Goal: Check status: Check status

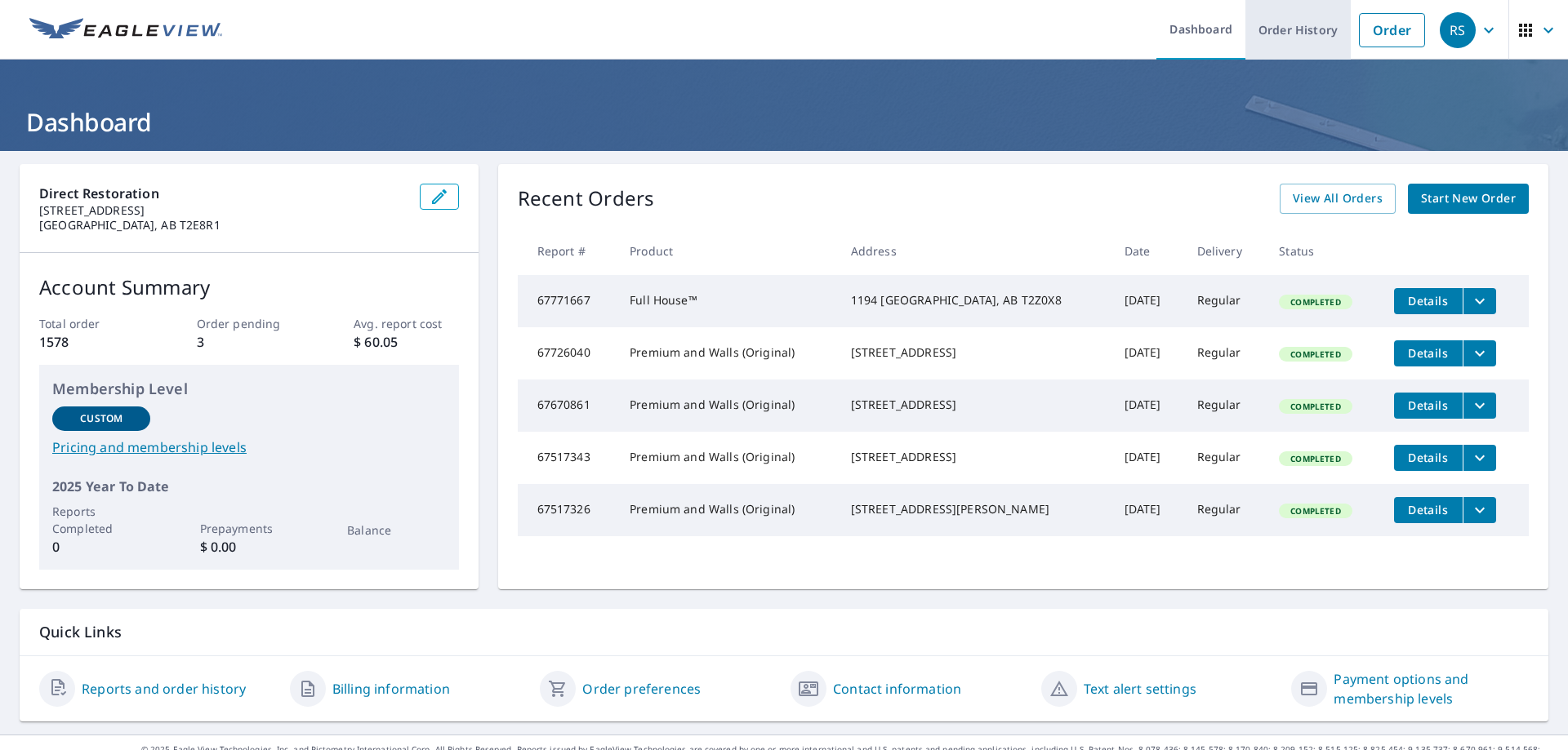
click at [1281, 35] on link "Order History" at bounding box center [1298, 30] width 106 height 60
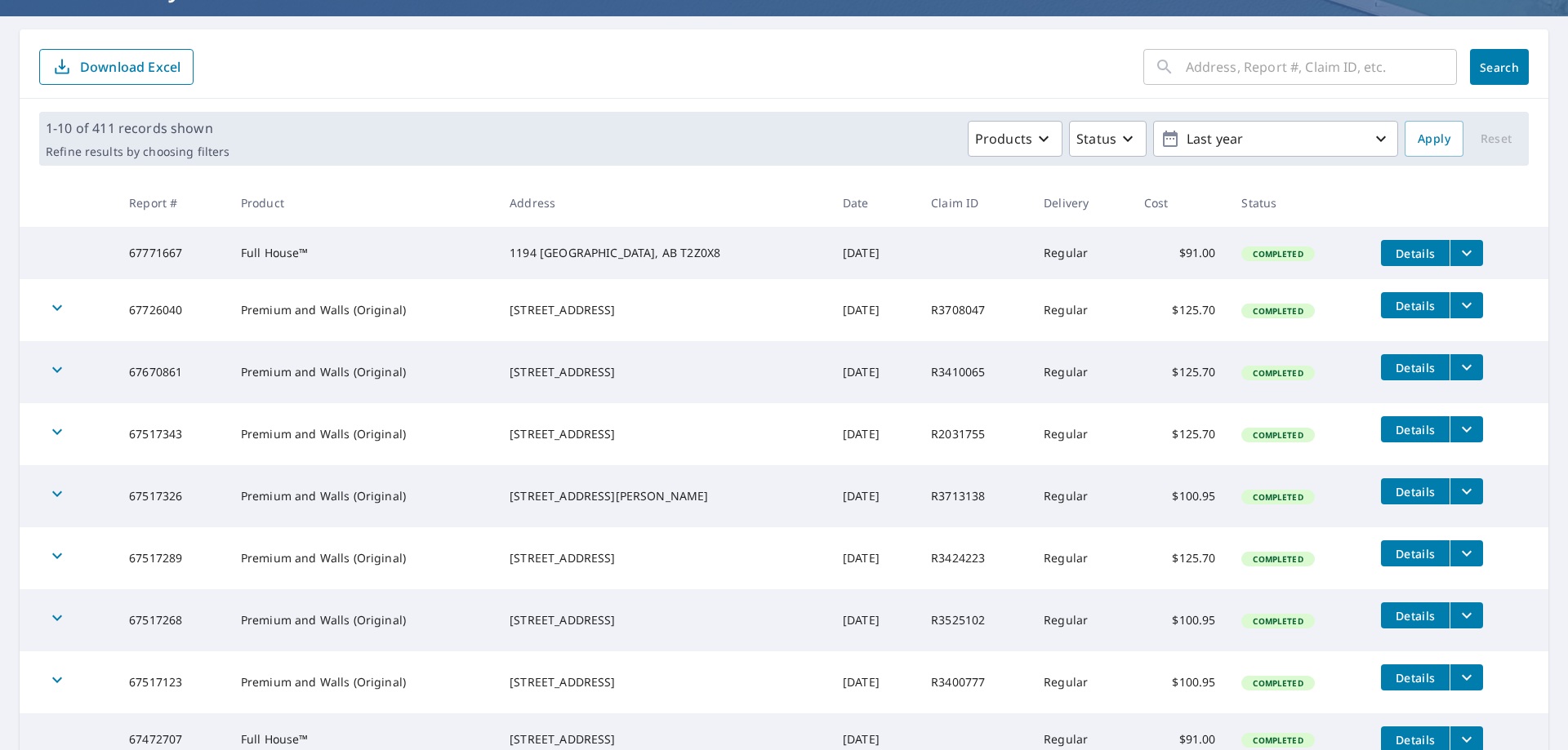
scroll to position [163, 0]
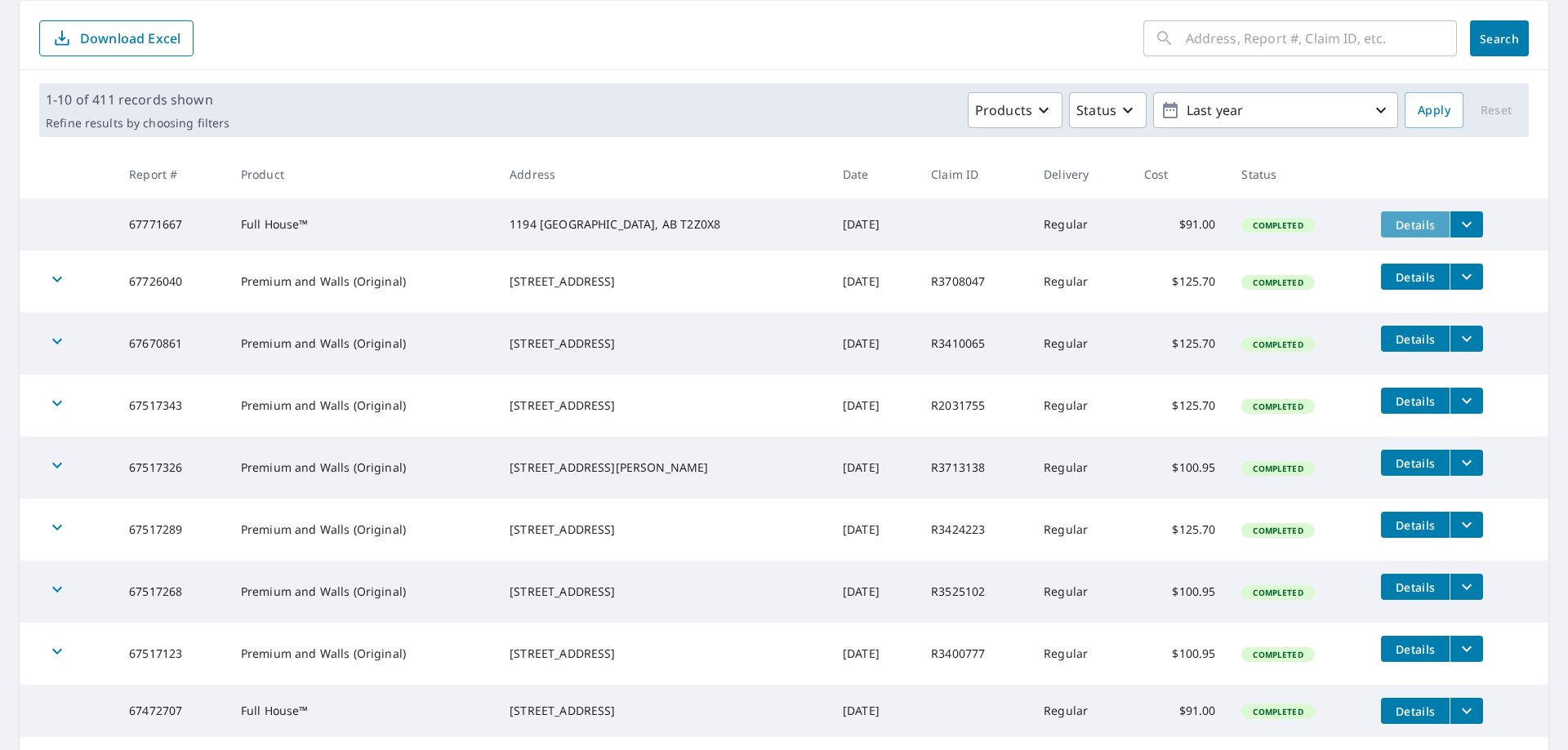
click at [1395, 221] on span "Details" at bounding box center [1415, 225] width 49 height 15
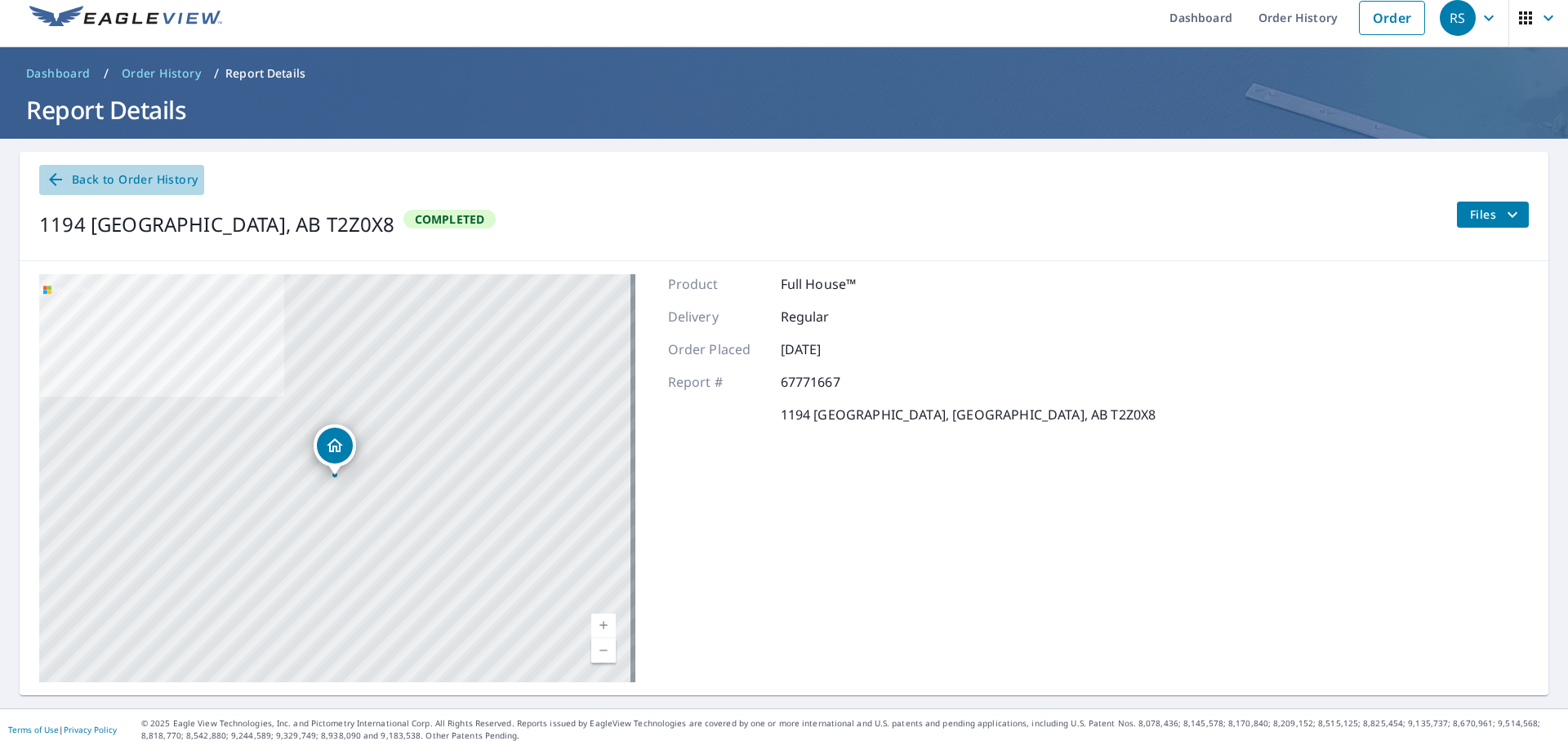
click at [74, 179] on span "Back to Order History" at bounding box center [122, 180] width 152 height 20
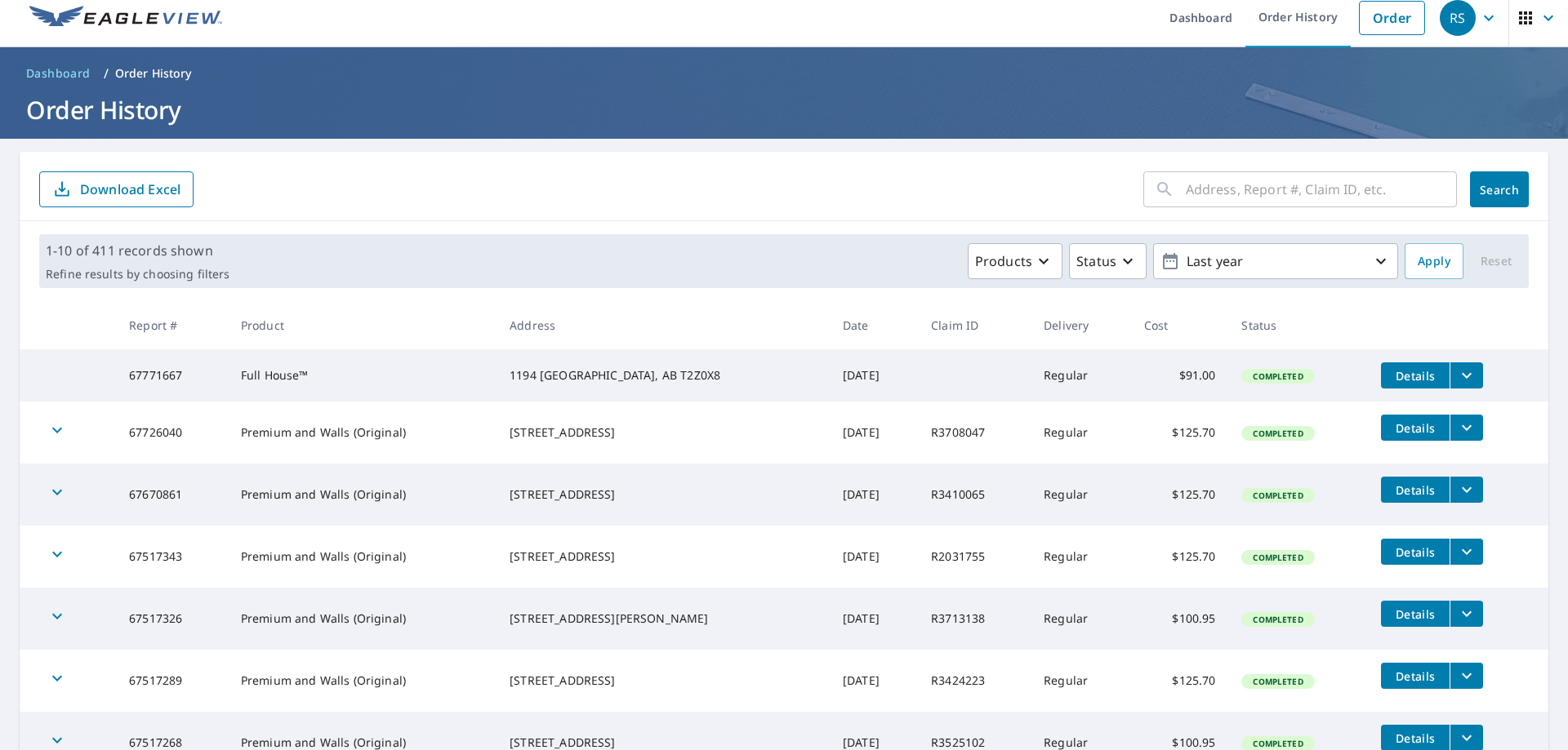
scroll to position [94, 0]
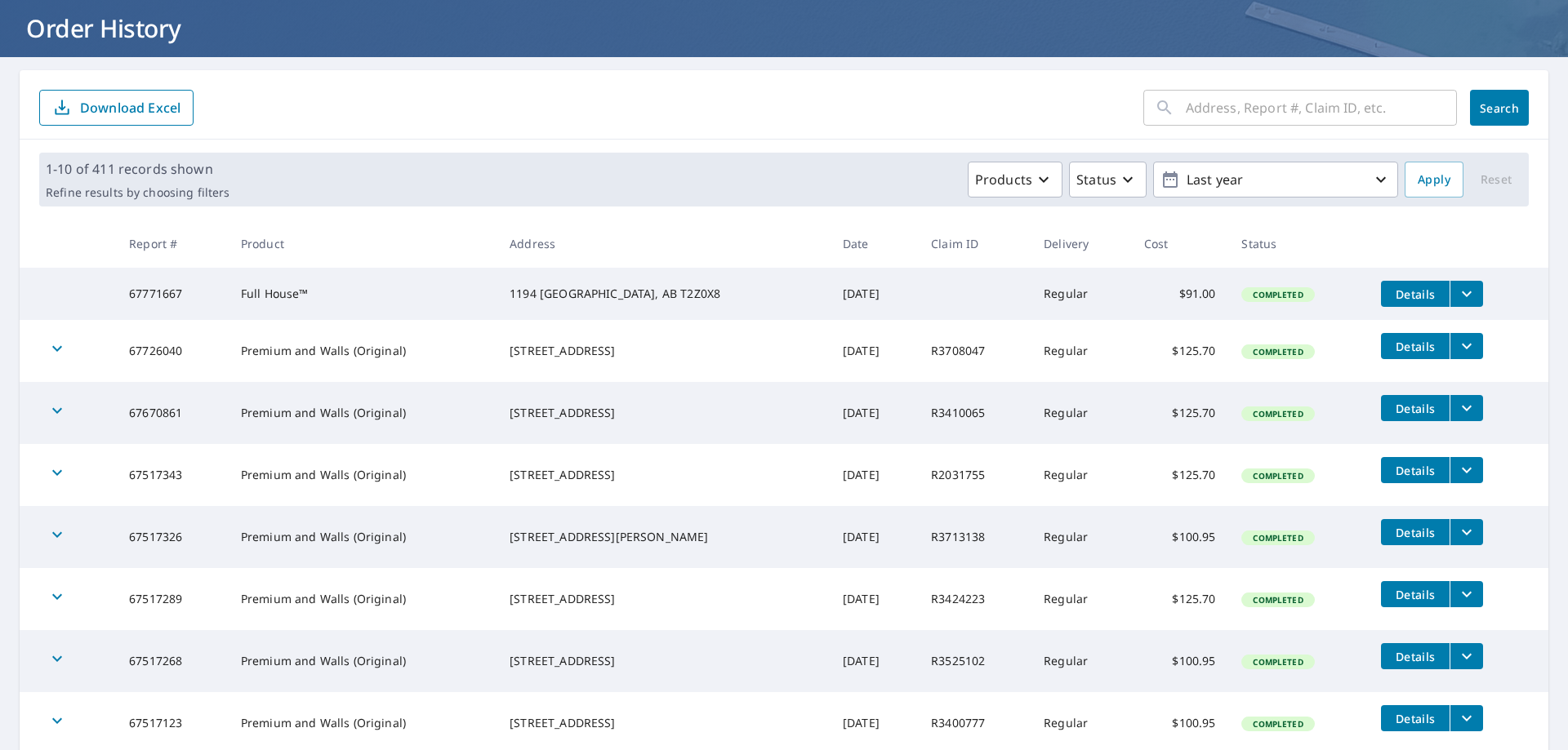
click at [1461, 287] on icon "filesDropdownBtn-67771667" at bounding box center [1466, 293] width 19 height 19
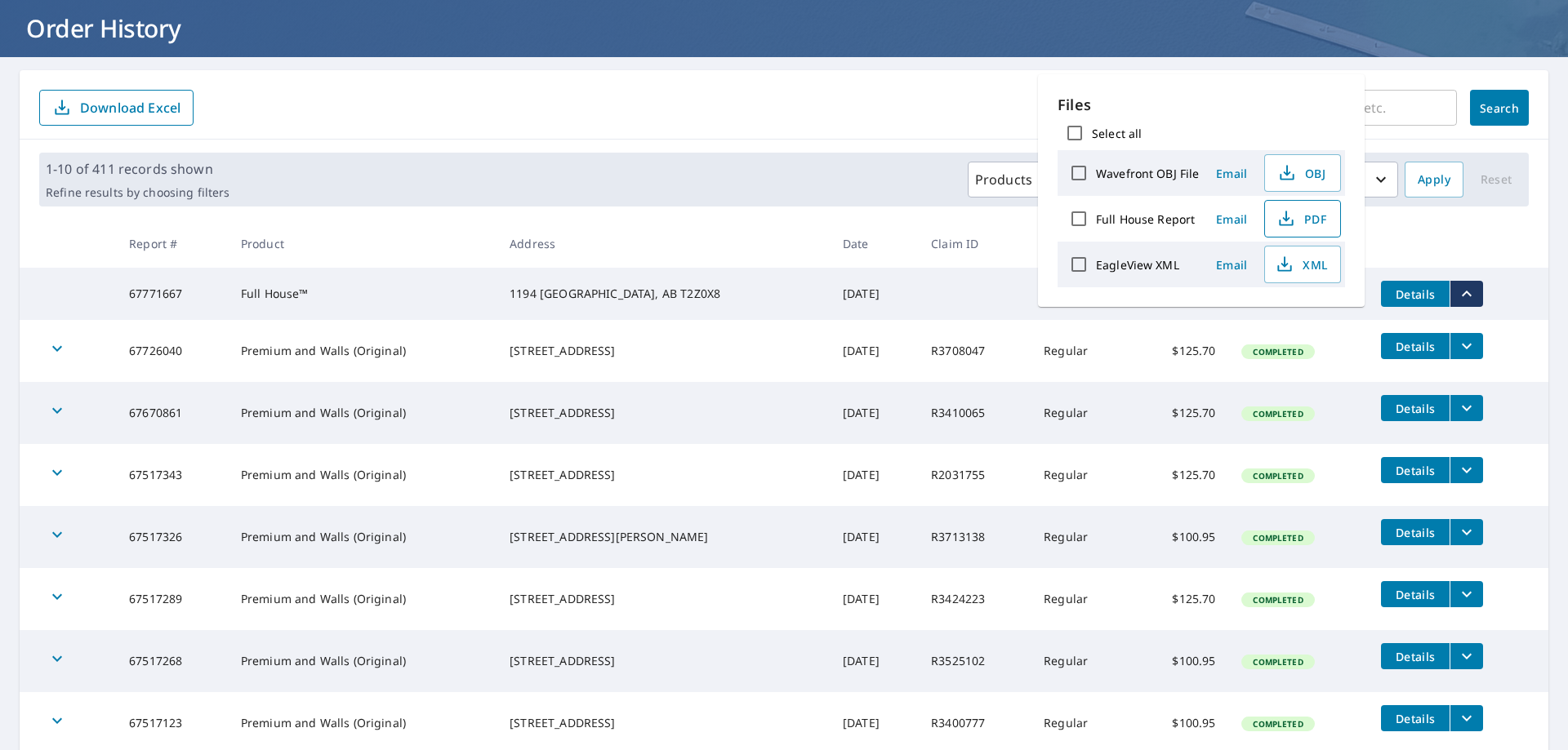
click at [1290, 223] on icon "button" at bounding box center [1286, 223] width 14 height 7
click at [852, 125] on form "​ Search Download Excel" at bounding box center [783, 107] width 1489 height 36
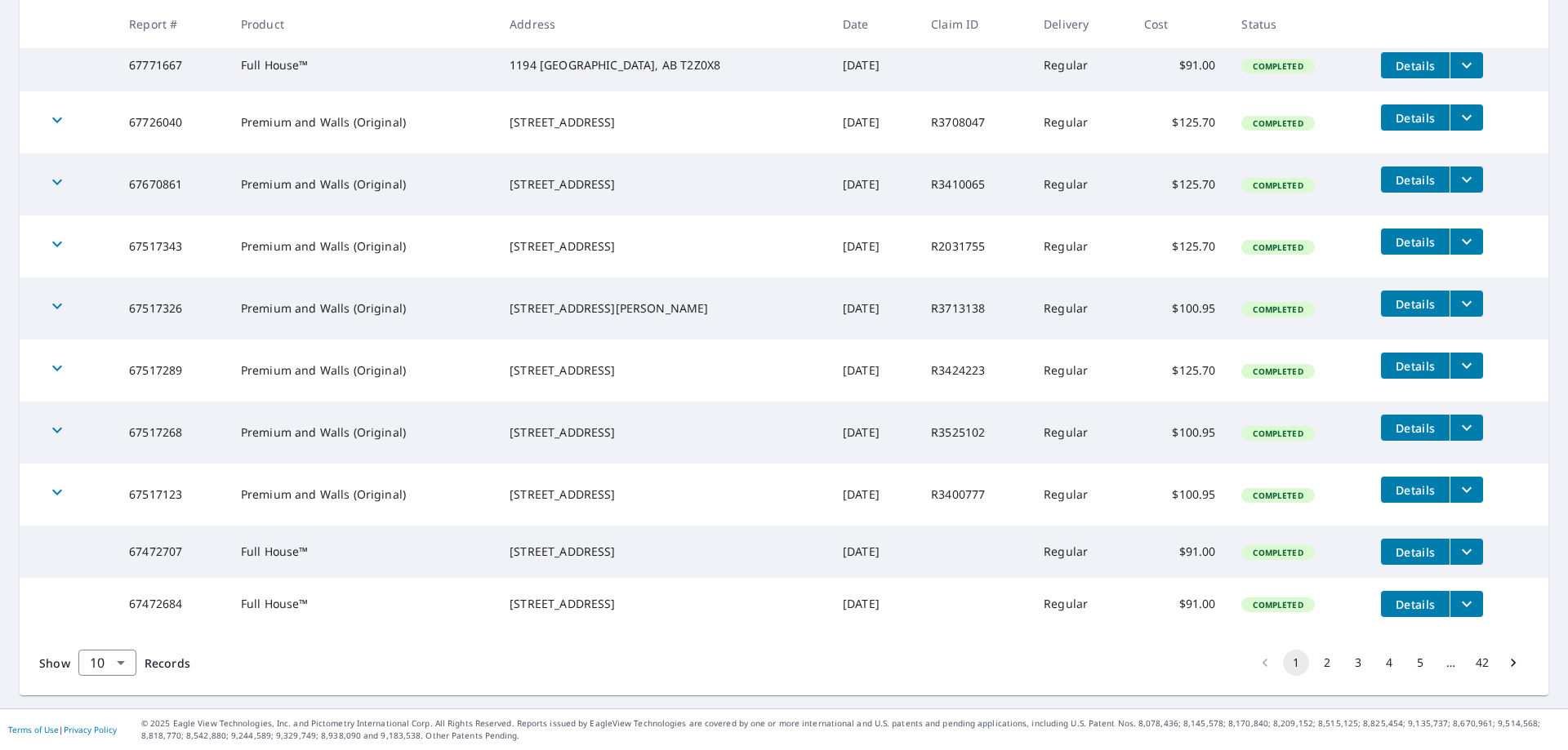
scroll to position [342, 0]
click at [1316, 662] on button "2" at bounding box center [1326, 662] width 26 height 26
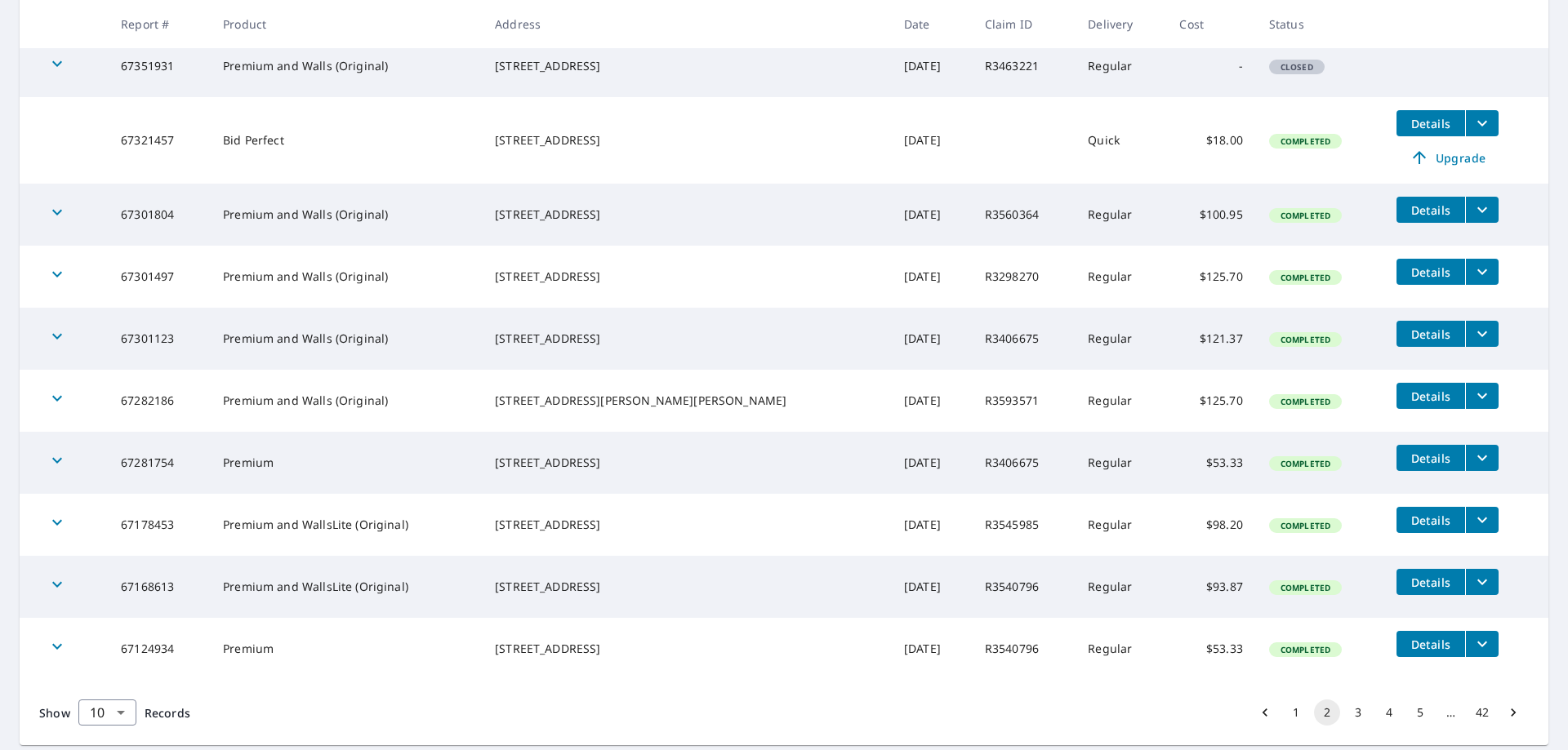
scroll to position [377, 0]
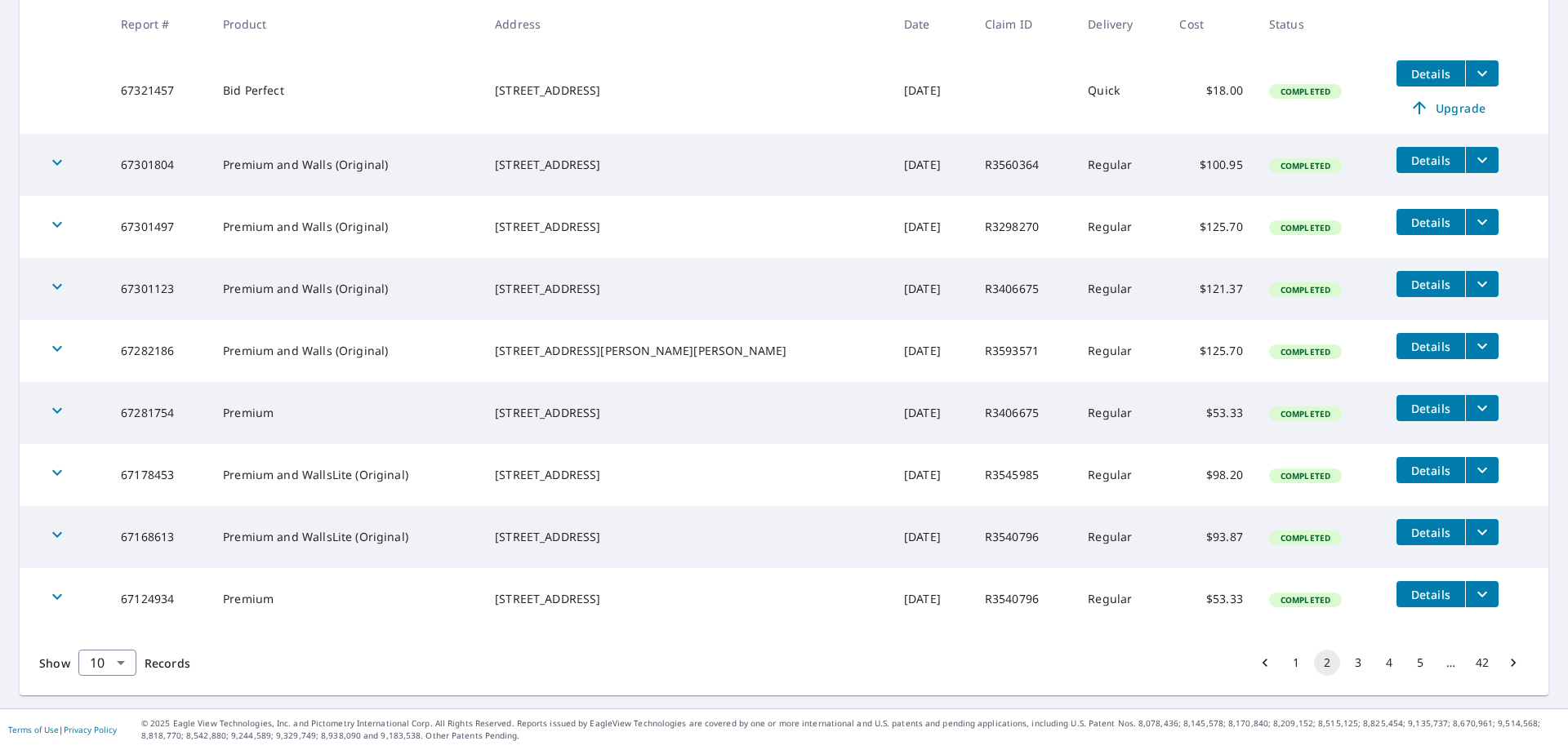
click at [1347, 664] on button "3" at bounding box center [1358, 662] width 26 height 26
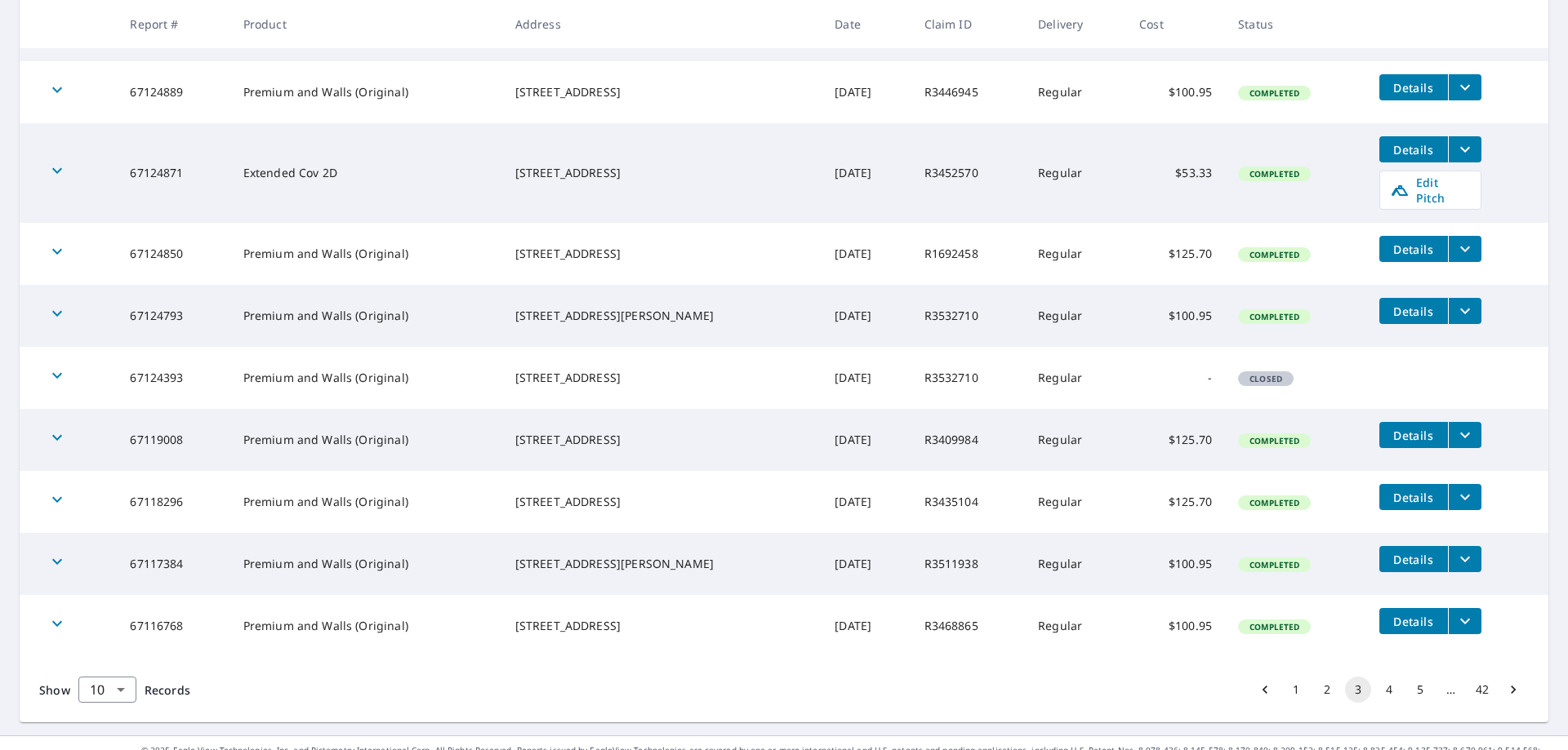
scroll to position [378, 0]
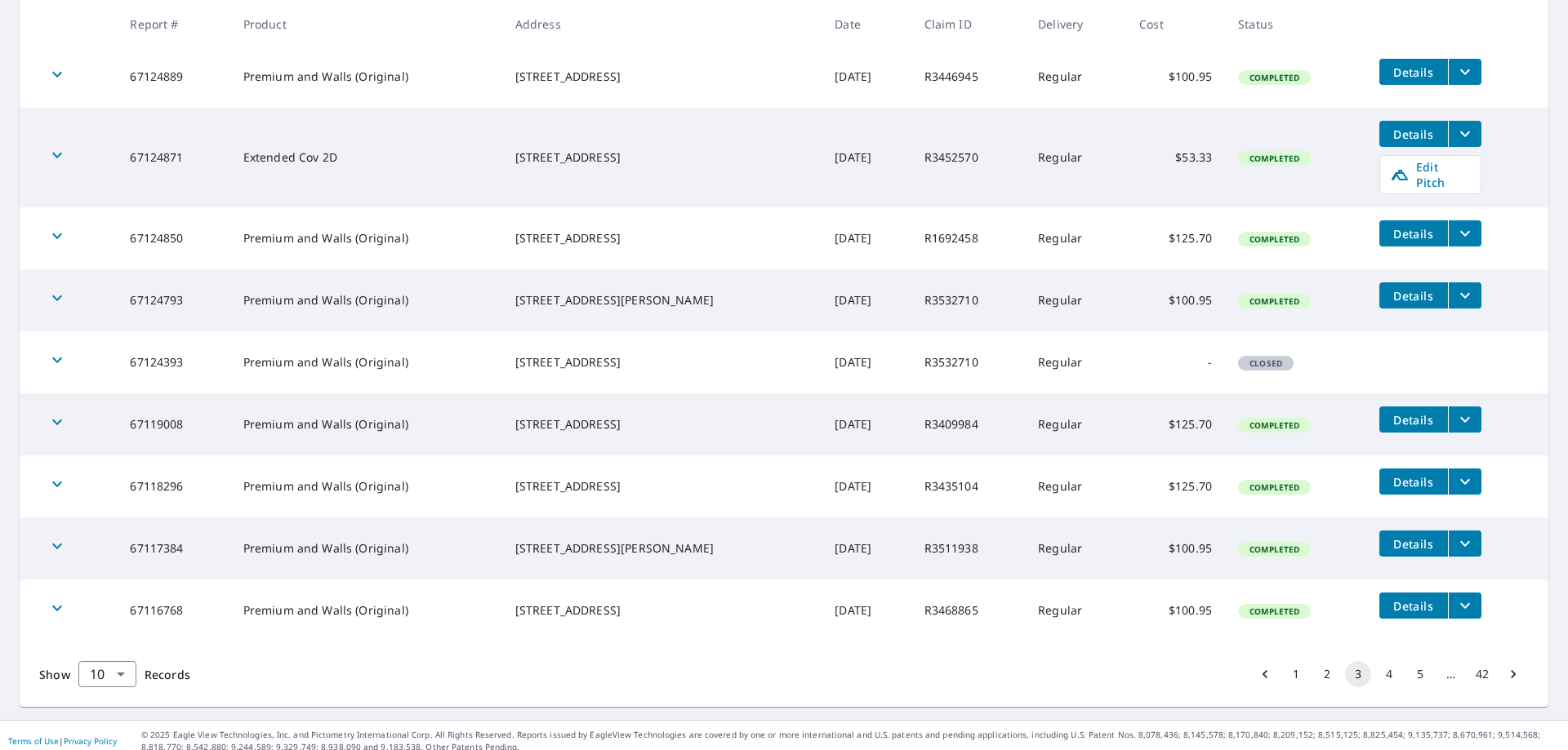
click at [1376, 662] on button "4" at bounding box center [1389, 674] width 26 height 26
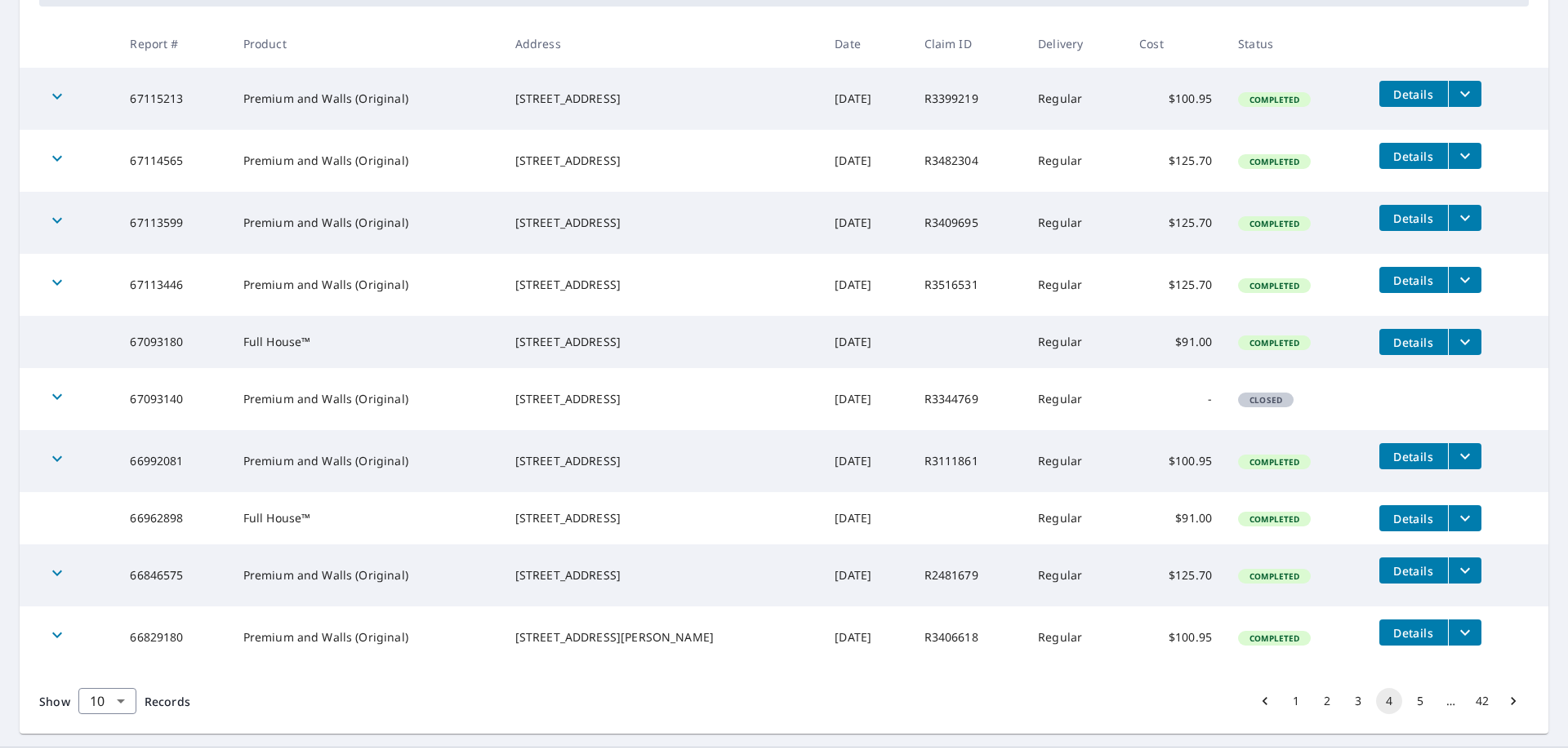
scroll to position [327, 0]
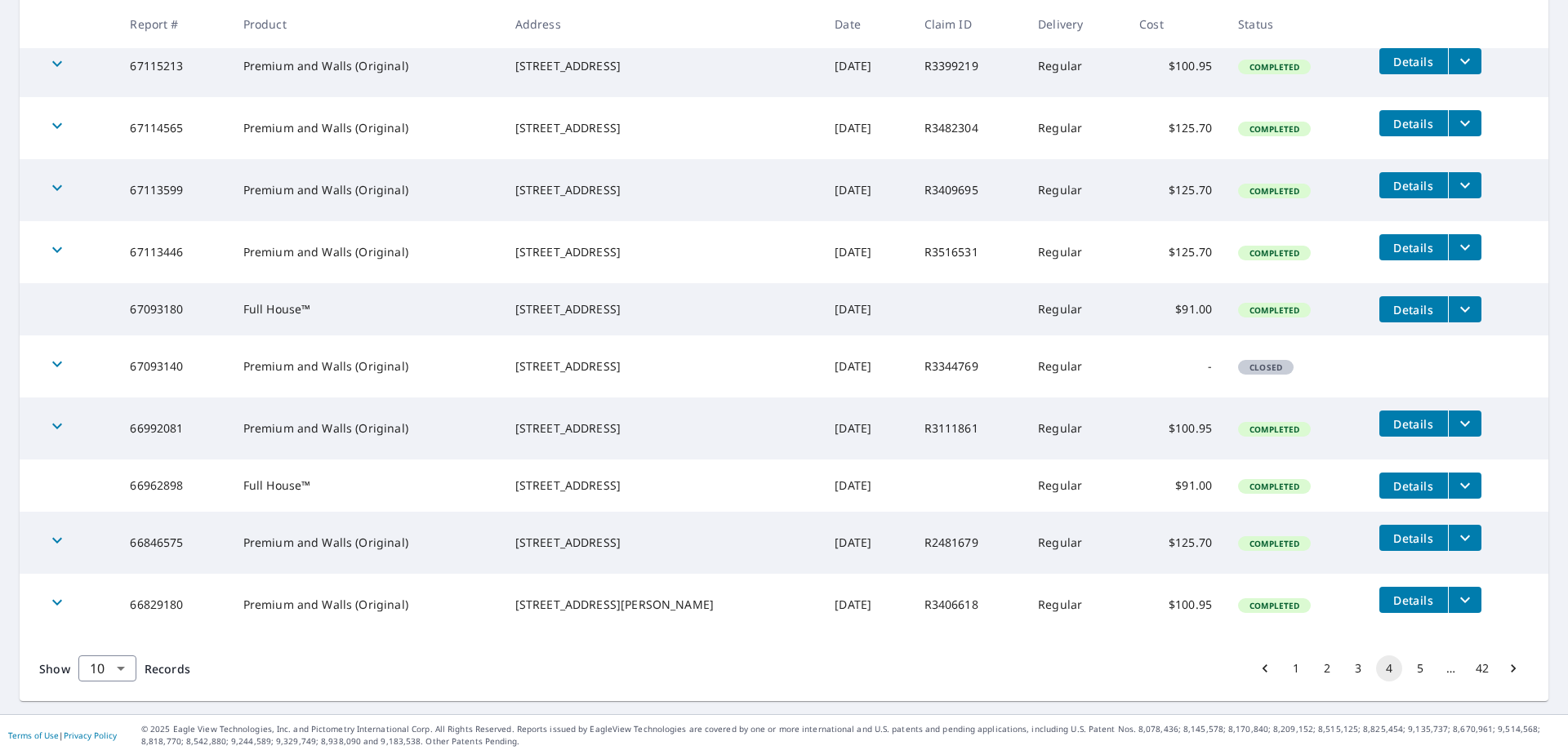
click at [1407, 682] on button "5" at bounding box center [1419, 668] width 26 height 26
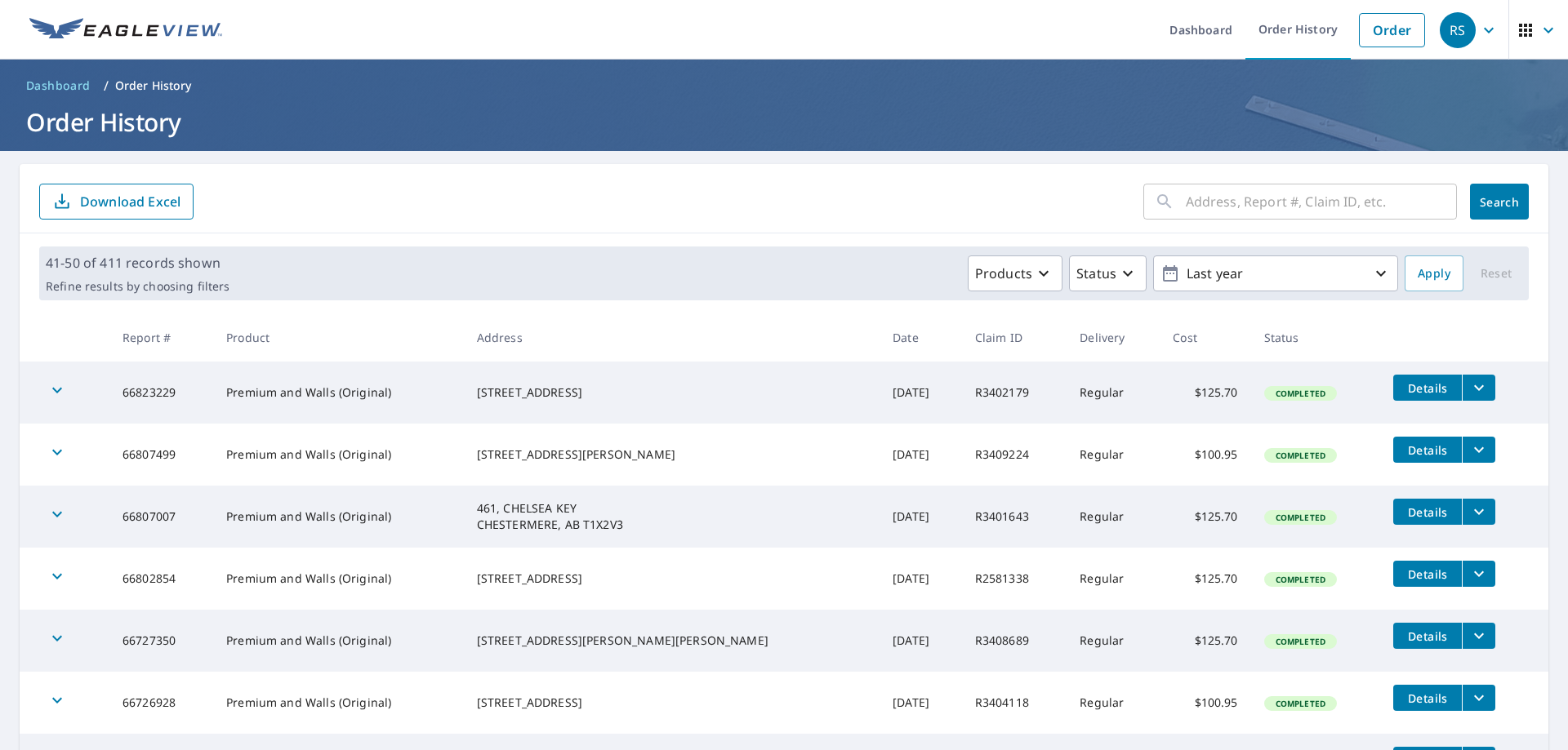
click at [1538, 35] on icon "button" at bounding box center [1548, 30] width 19 height 19
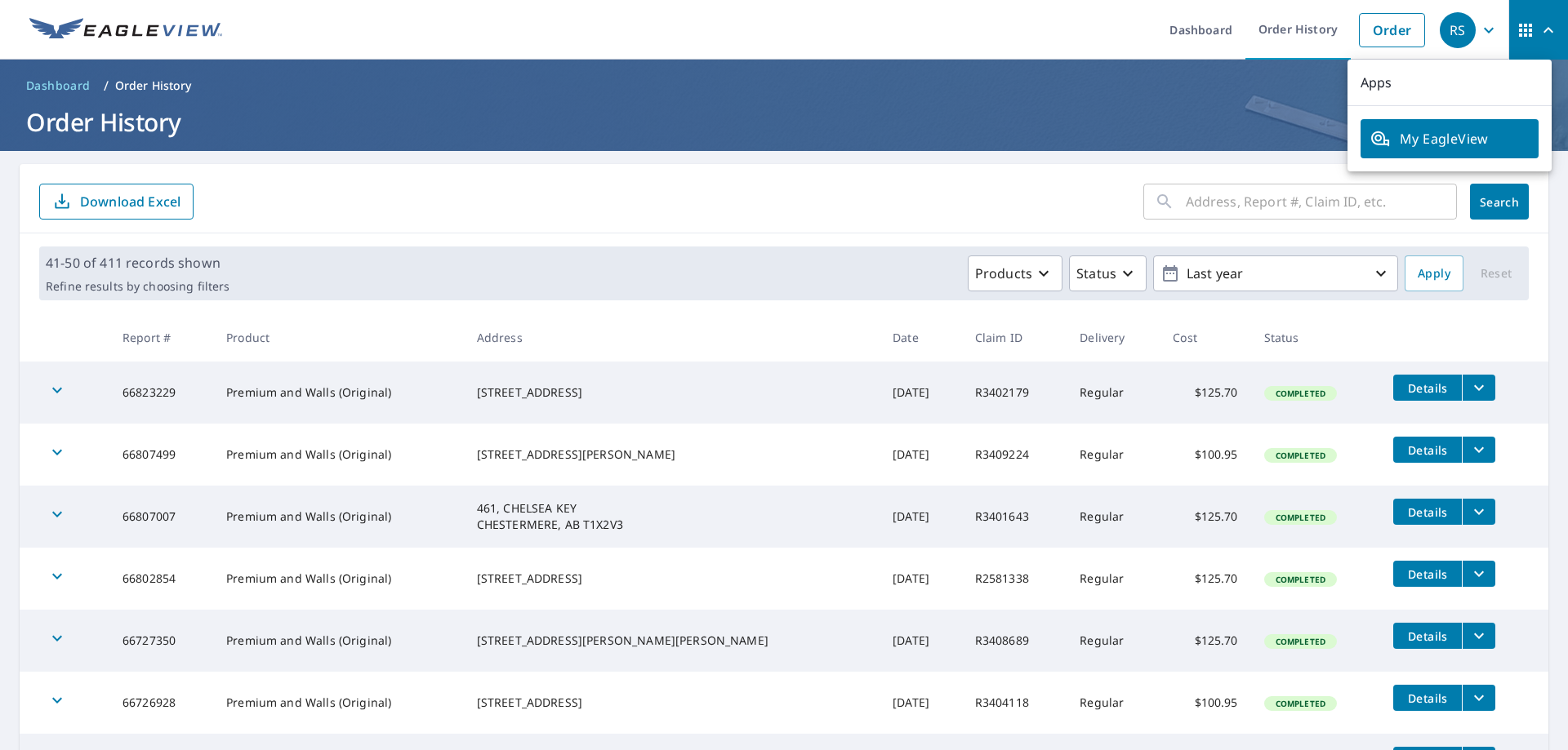
click at [1481, 27] on icon "button" at bounding box center [1488, 30] width 19 height 19
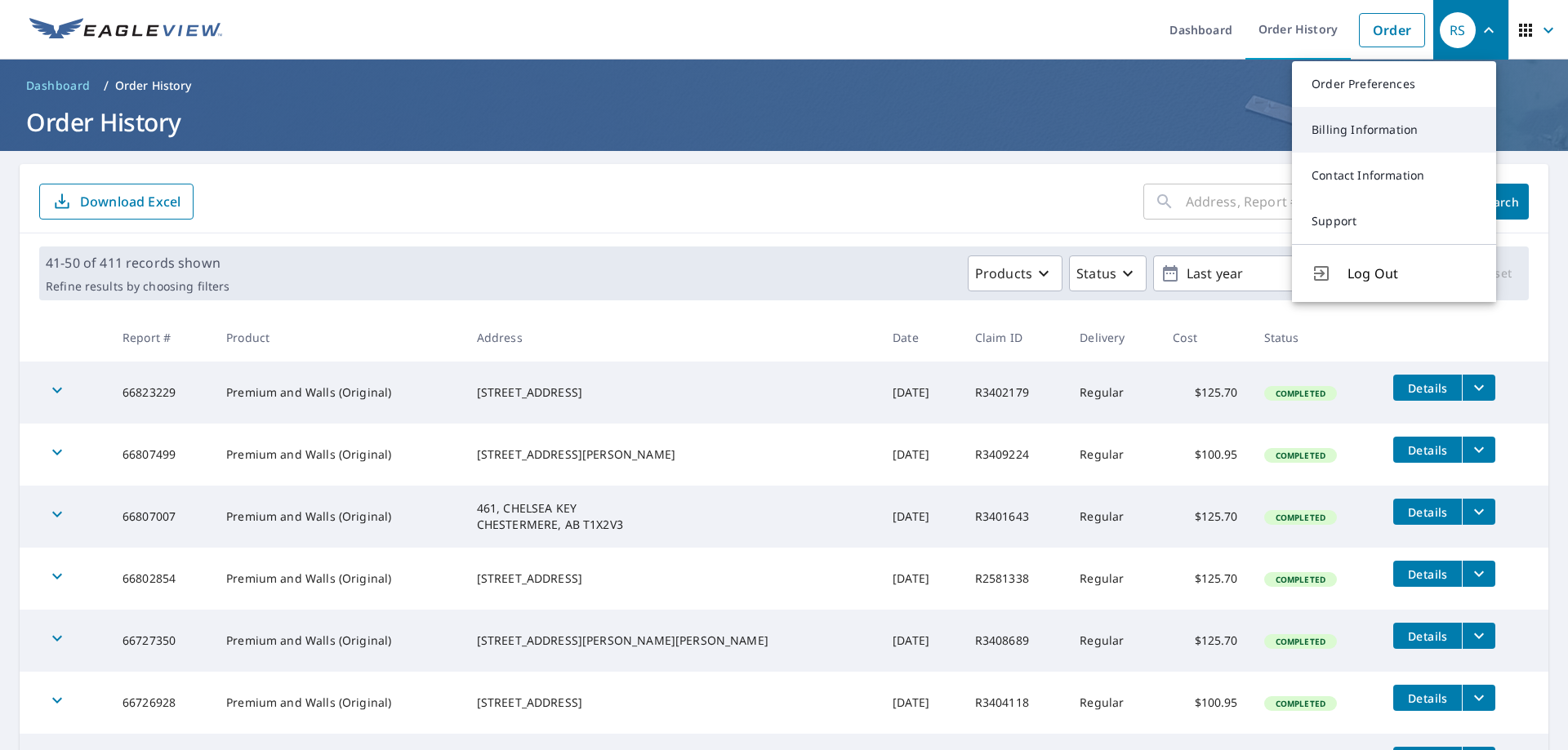
click at [1385, 134] on link "Billing Information" at bounding box center [1394, 130] width 204 height 46
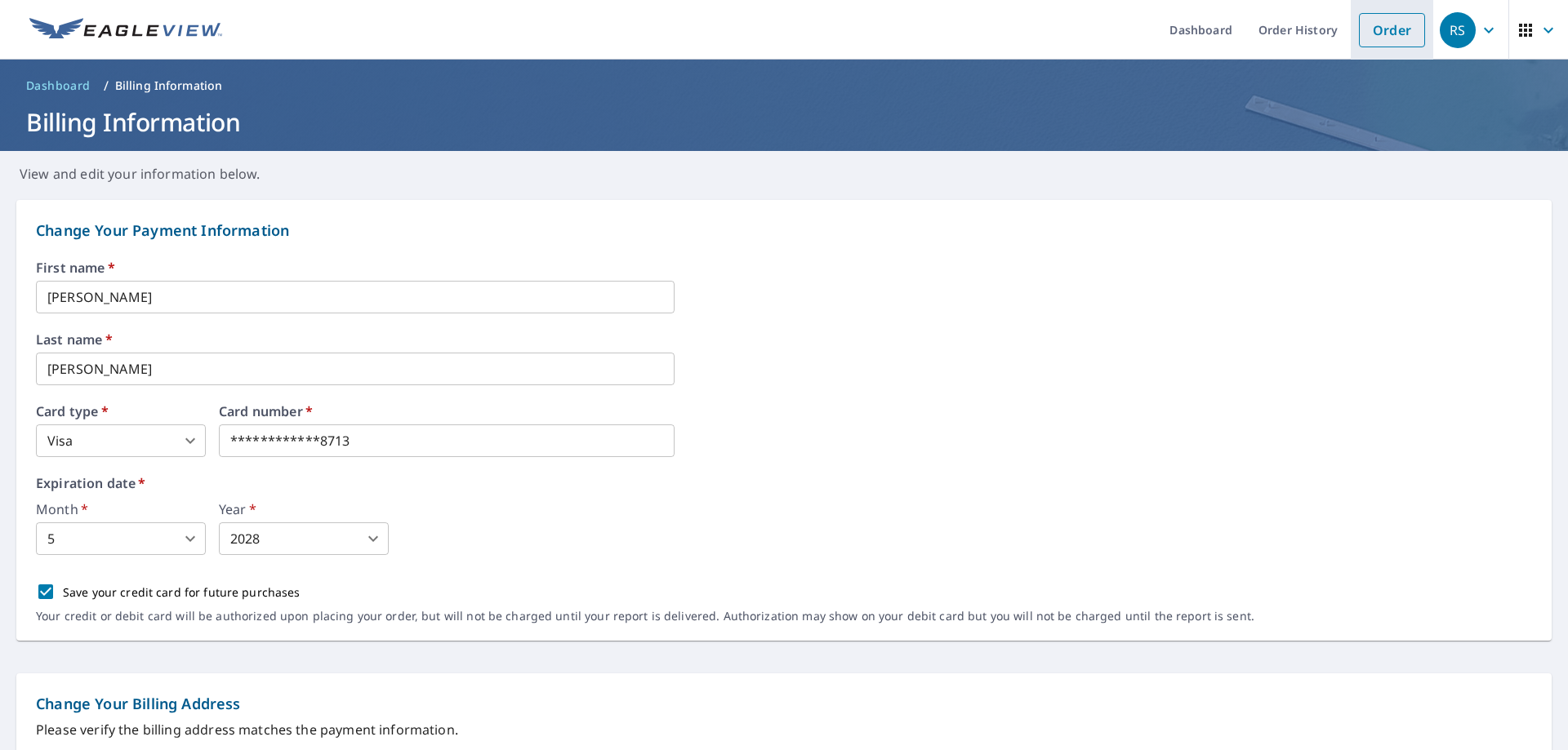
click at [1376, 28] on link "Order" at bounding box center [1391, 30] width 66 height 35
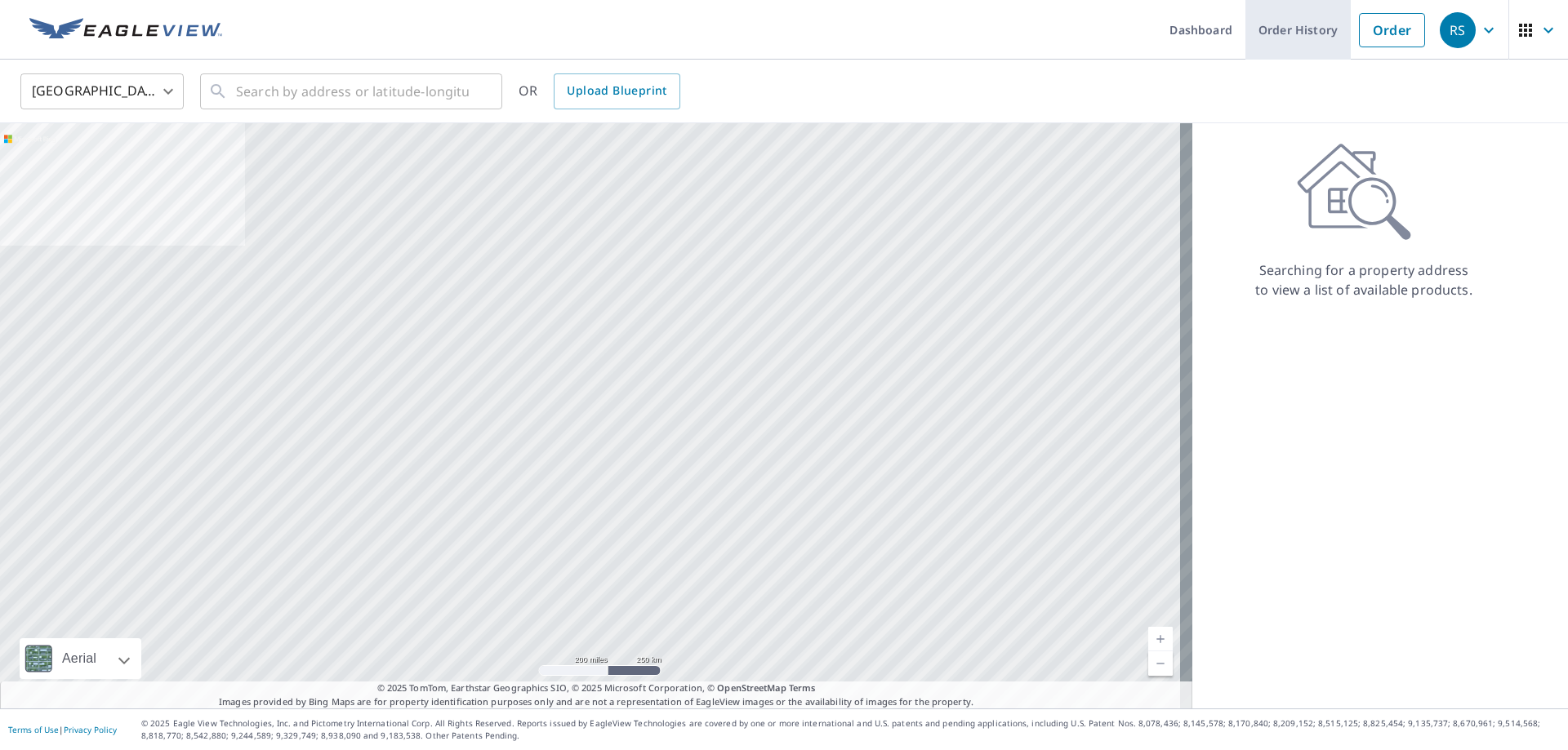
click at [1298, 32] on link "Order History" at bounding box center [1298, 30] width 106 height 60
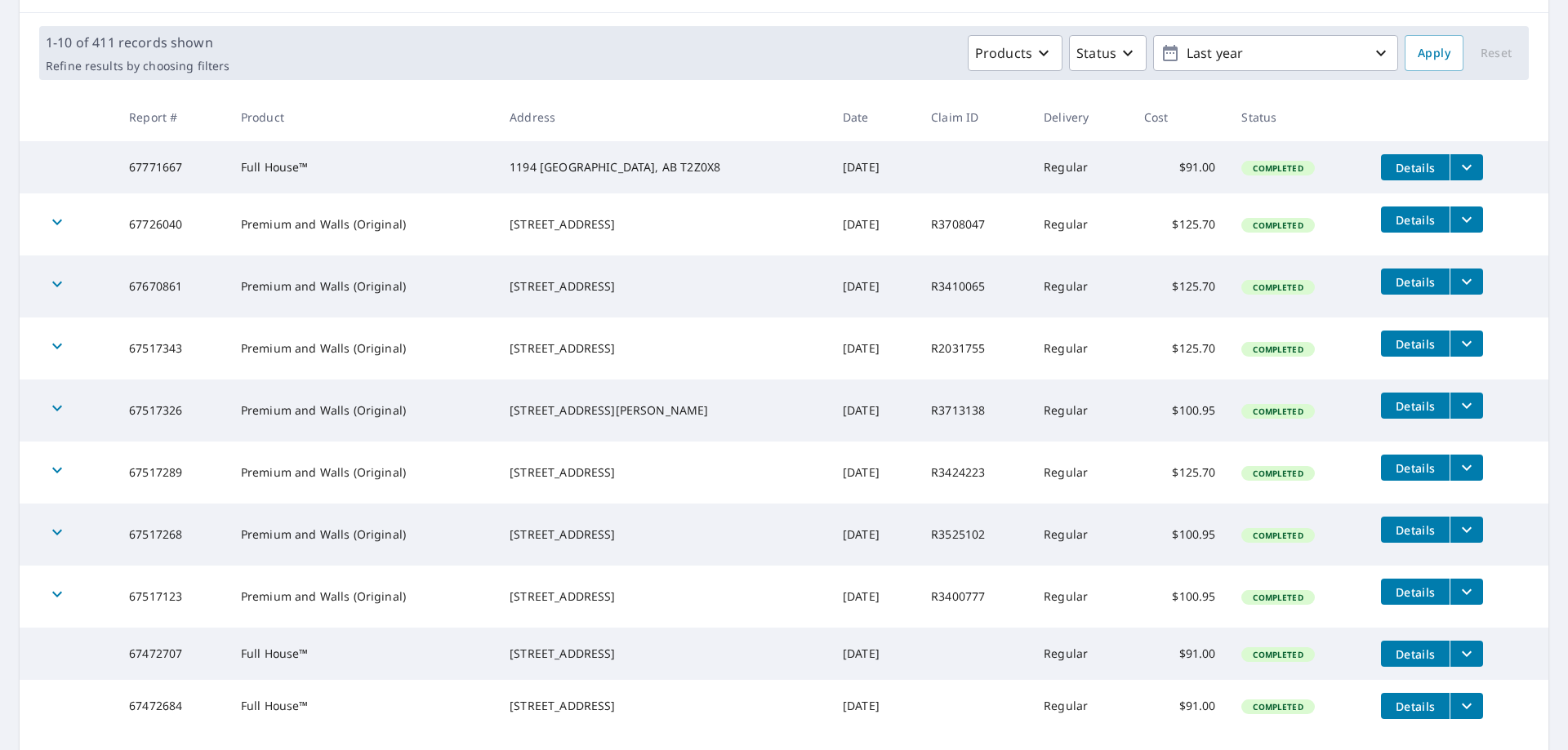
scroll to position [245, 0]
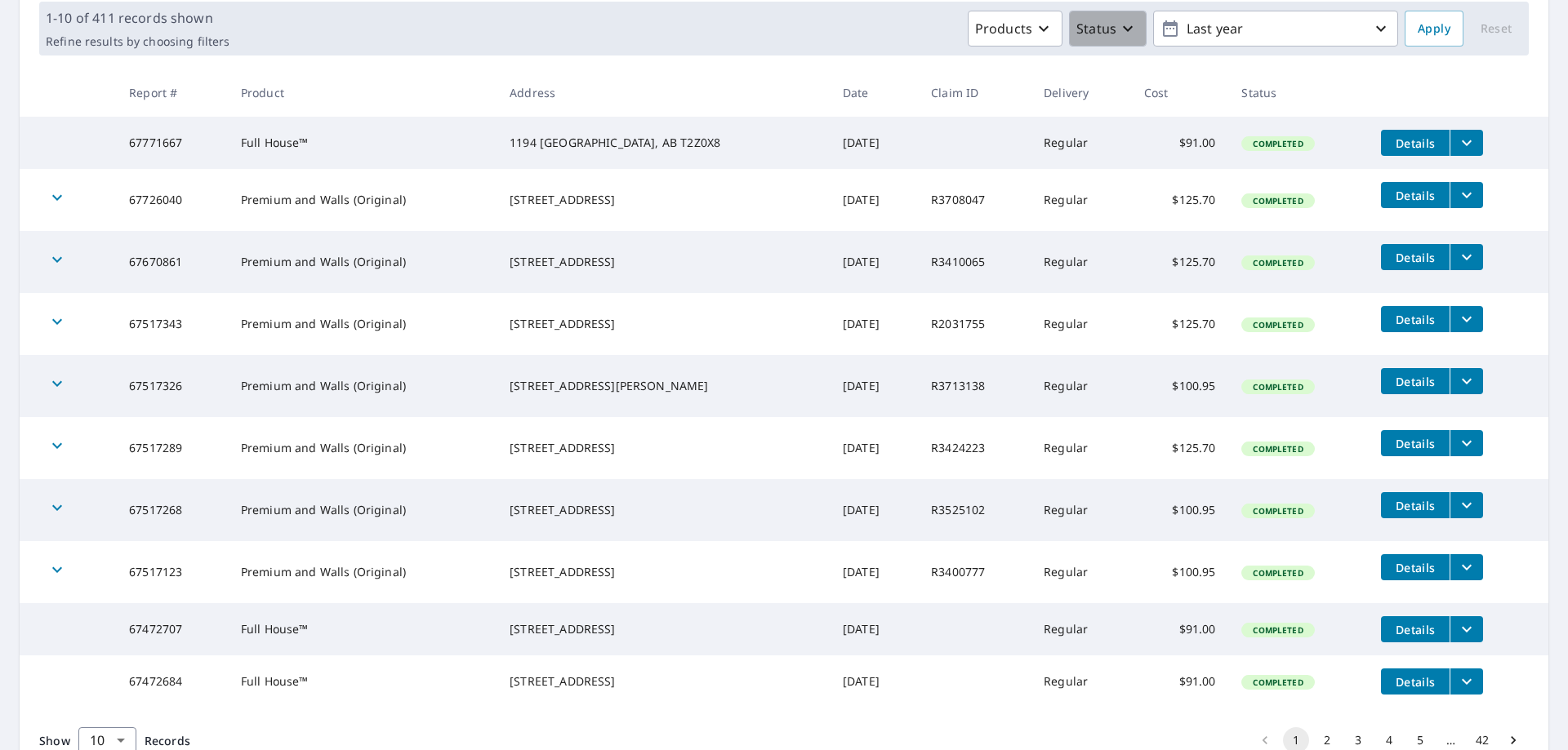
click at [1094, 38] on button "Status" at bounding box center [1108, 29] width 78 height 36
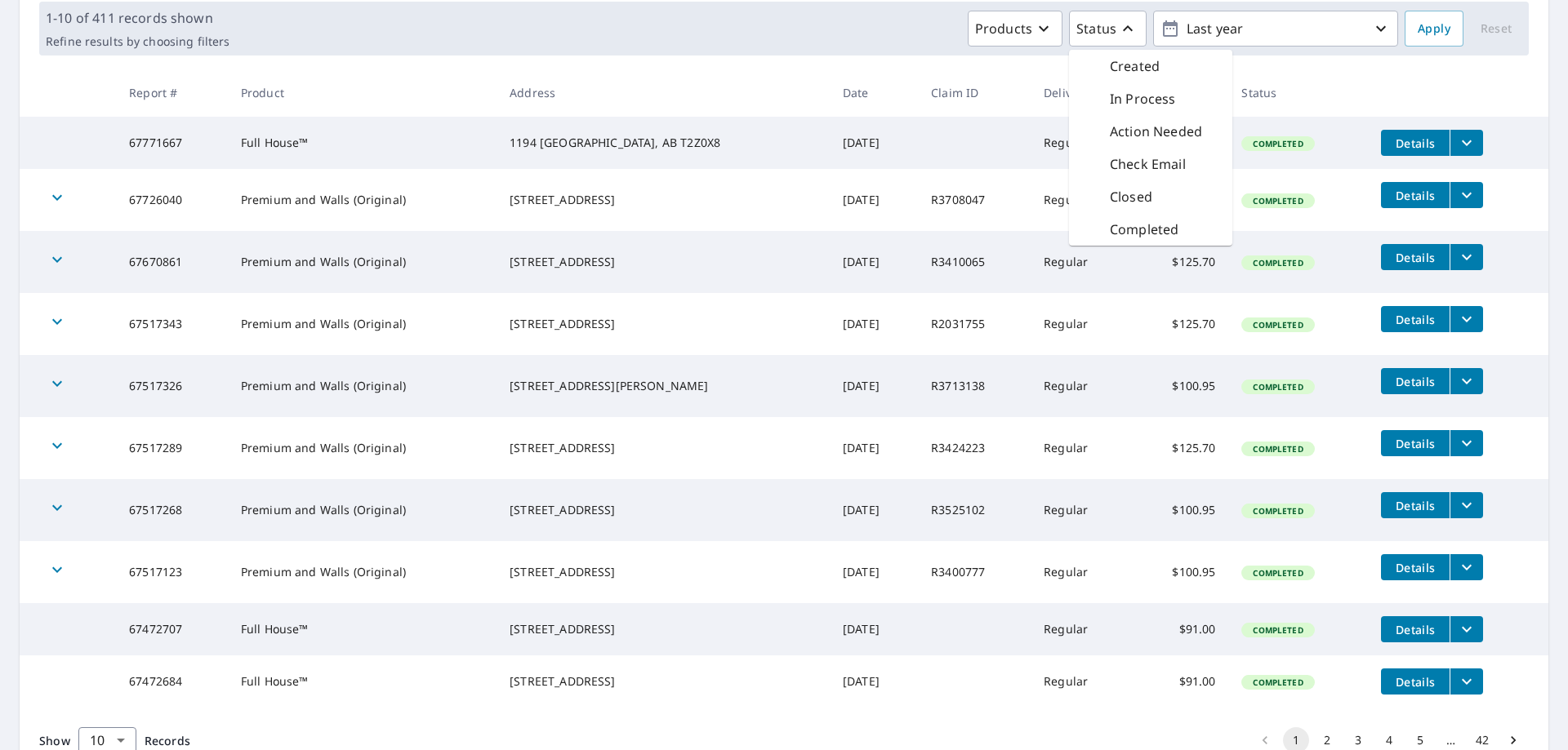
click at [890, 34] on div "Products Status Created In Process Action Needed Check Email Closed Completed L…" at bounding box center [816, 29] width 1162 height 36
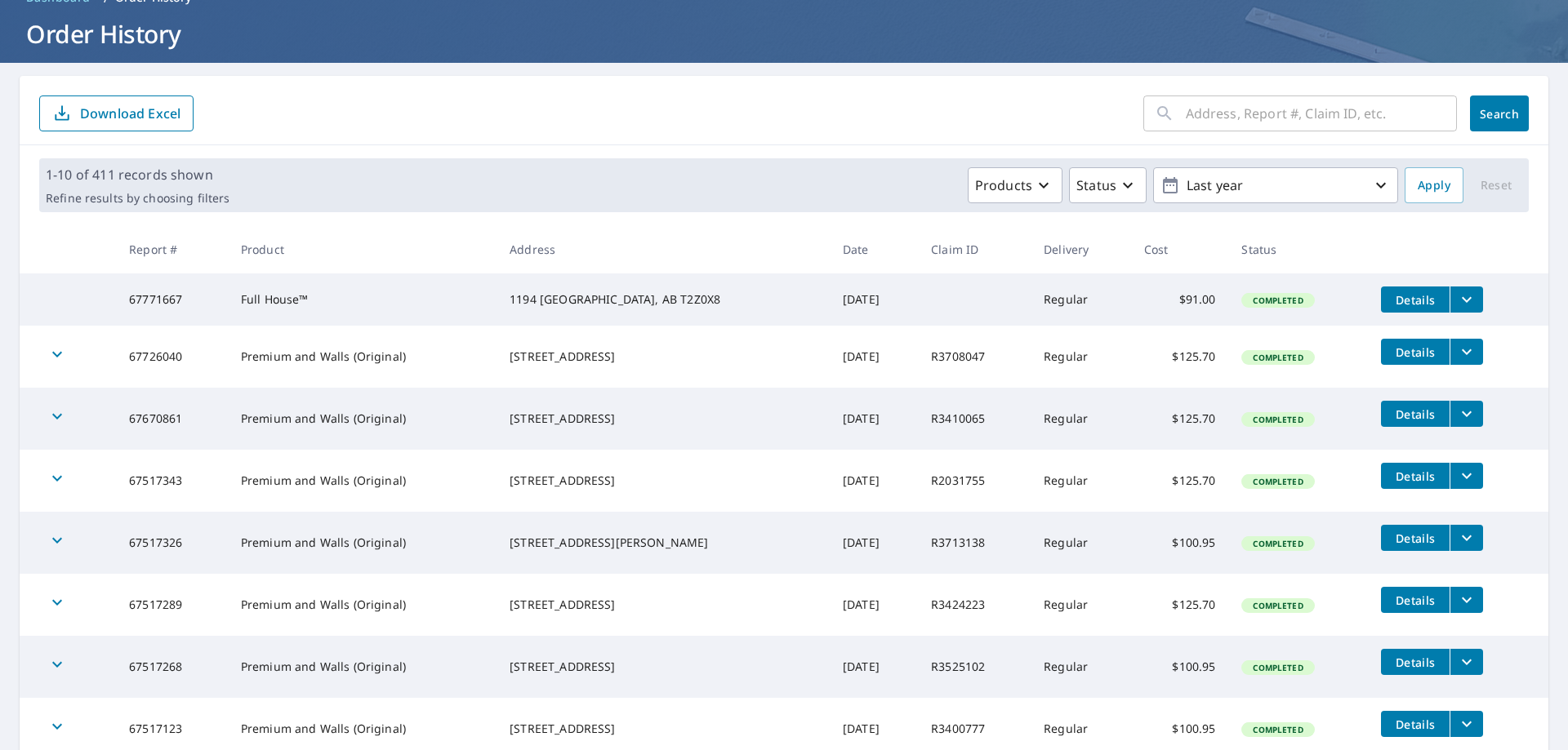
scroll to position [82, 0]
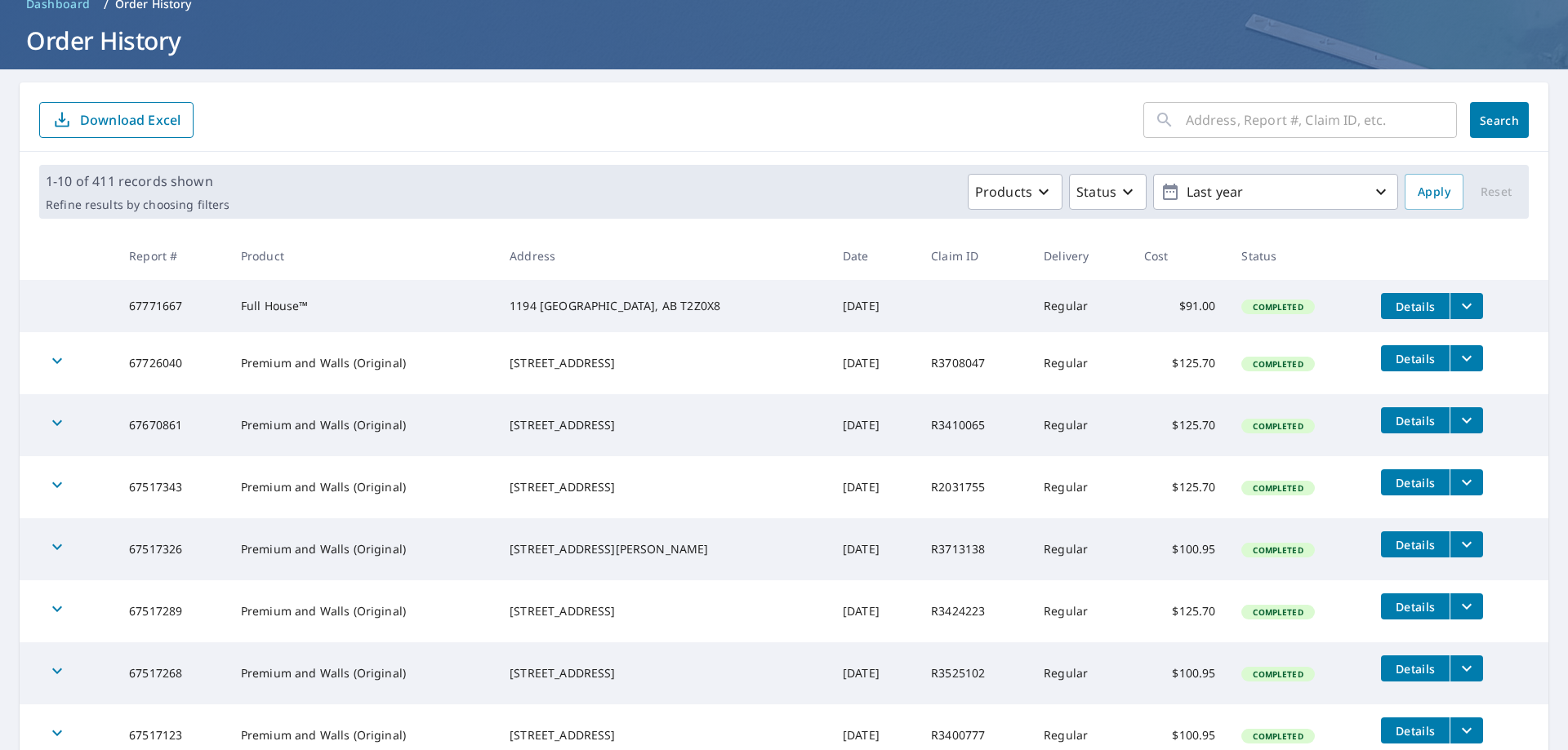
click at [1460, 292] on td "Details" at bounding box center [1458, 307] width 181 height 52
click at [1461, 301] on icon "filesDropdownBtn-67771667" at bounding box center [1466, 306] width 19 height 19
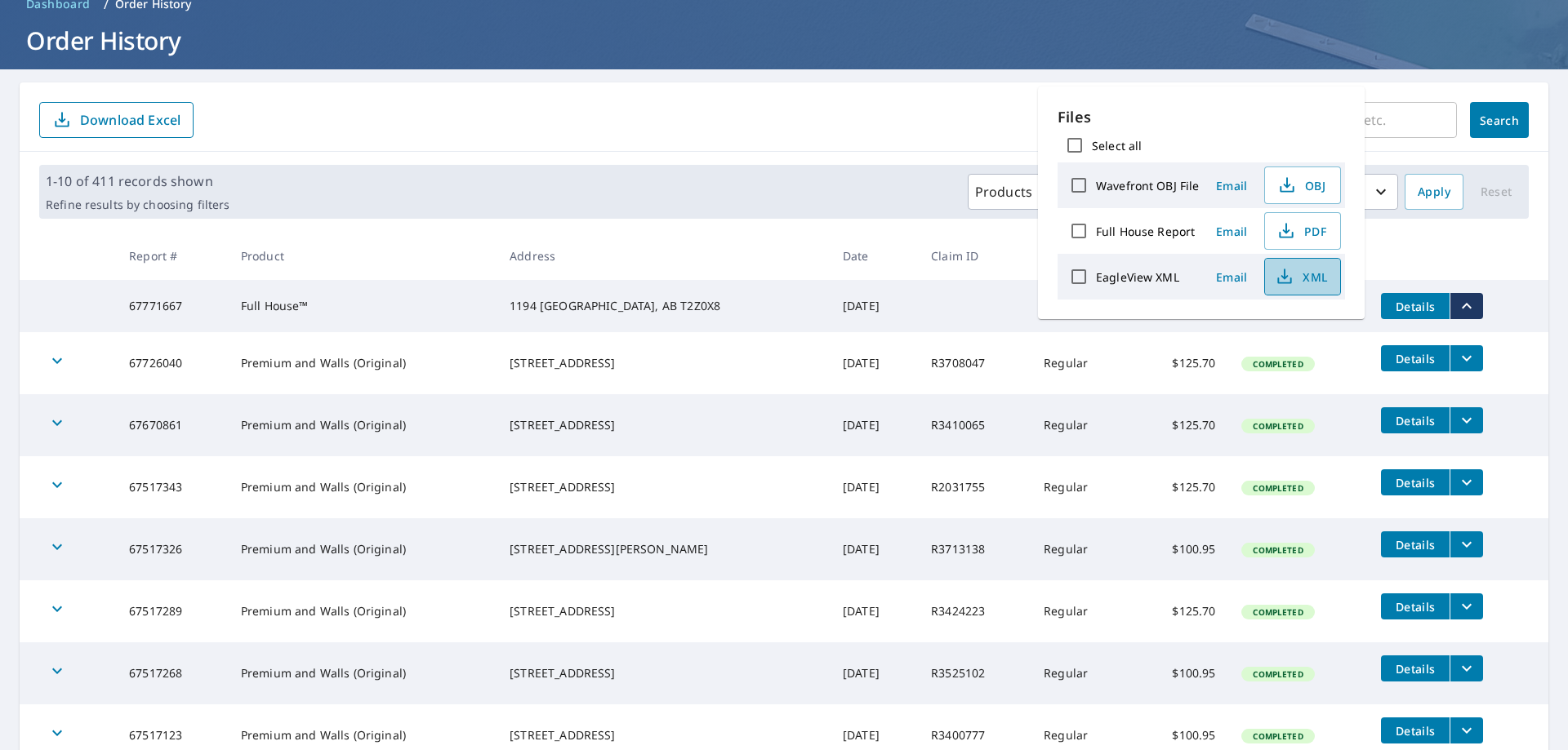
click at [1284, 282] on icon "button" at bounding box center [1285, 281] width 14 height 7
drag, startPoint x: 1290, startPoint y: 193, endPoint x: 1302, endPoint y: 293, distance: 100.7
click at [1290, 193] on icon "button" at bounding box center [1287, 185] width 19 height 19
click at [758, 181] on div "Products Status Last year" at bounding box center [816, 192] width 1162 height 36
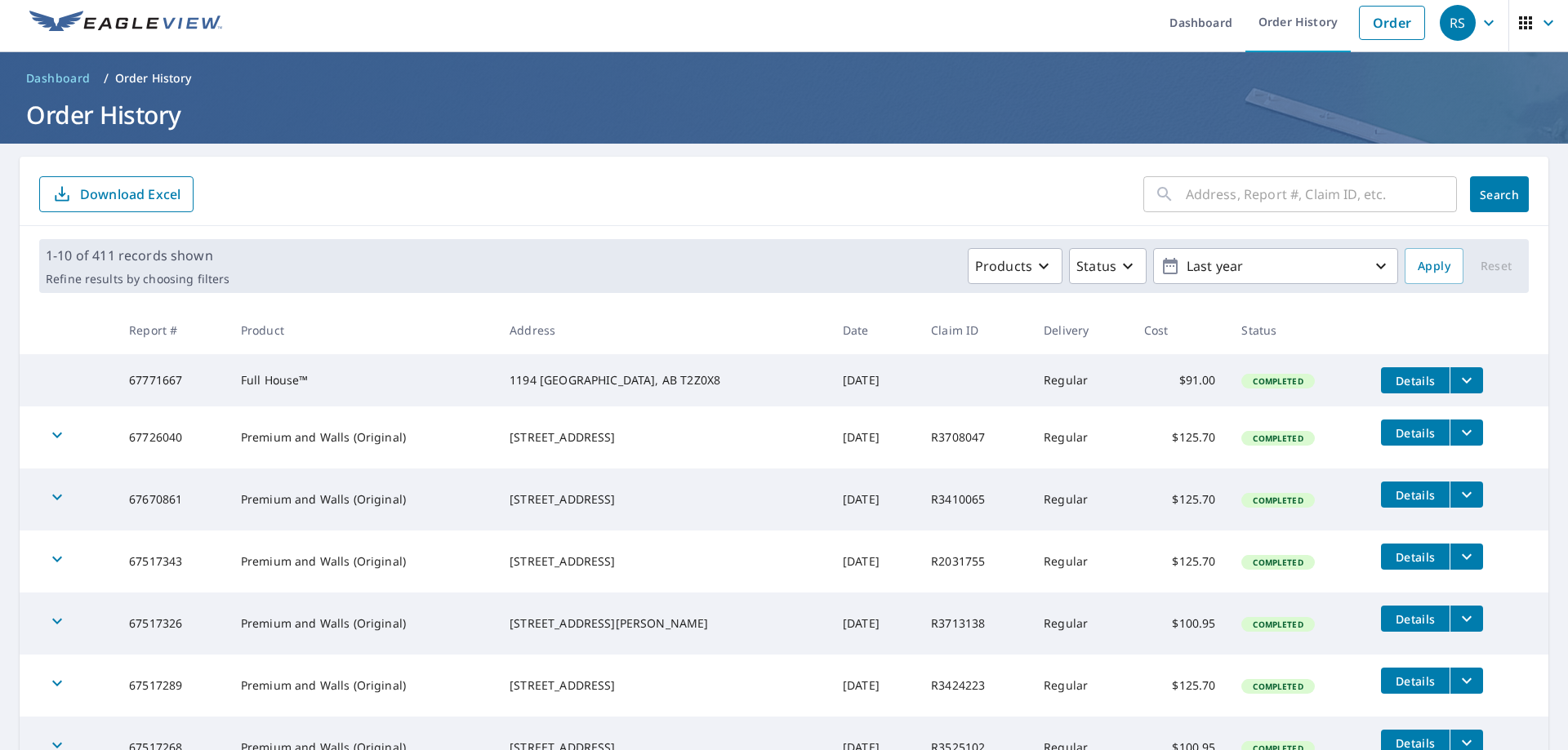
scroll to position [0, 0]
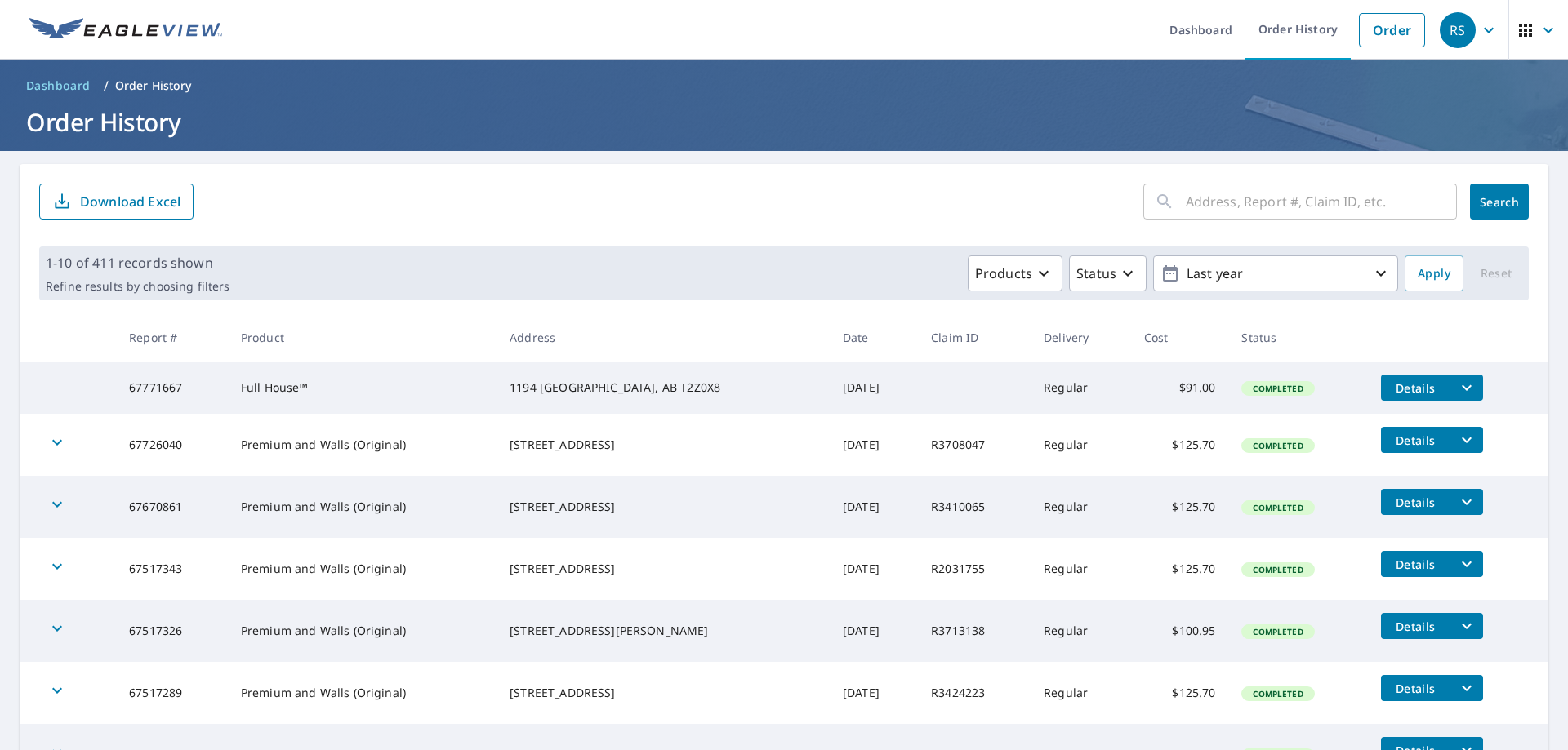
click at [1538, 29] on icon "button" at bounding box center [1548, 30] width 19 height 19
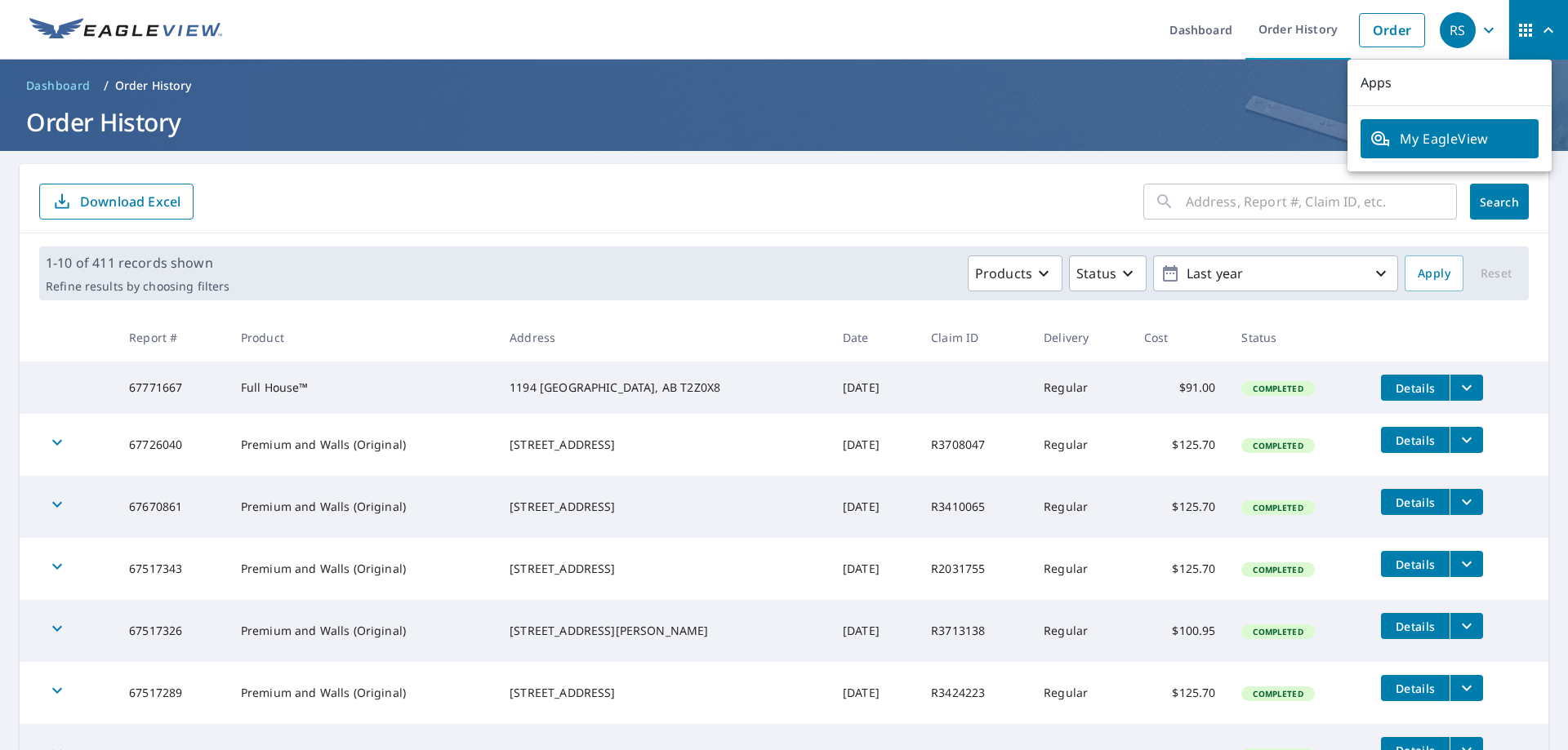
click at [1478, 32] on icon "button" at bounding box center [1488, 30] width 19 height 19
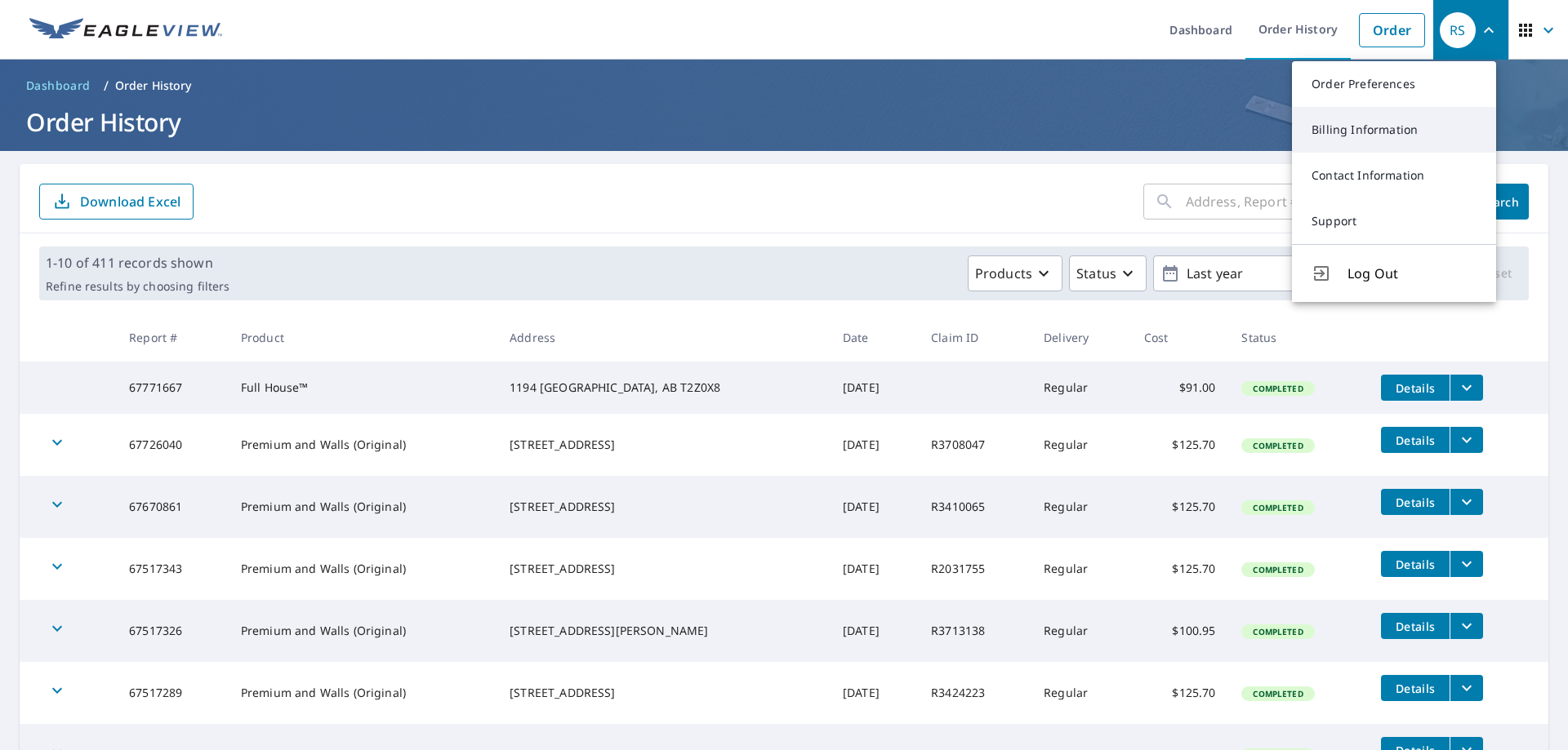
click at [1342, 128] on link "Billing Information" at bounding box center [1394, 130] width 204 height 46
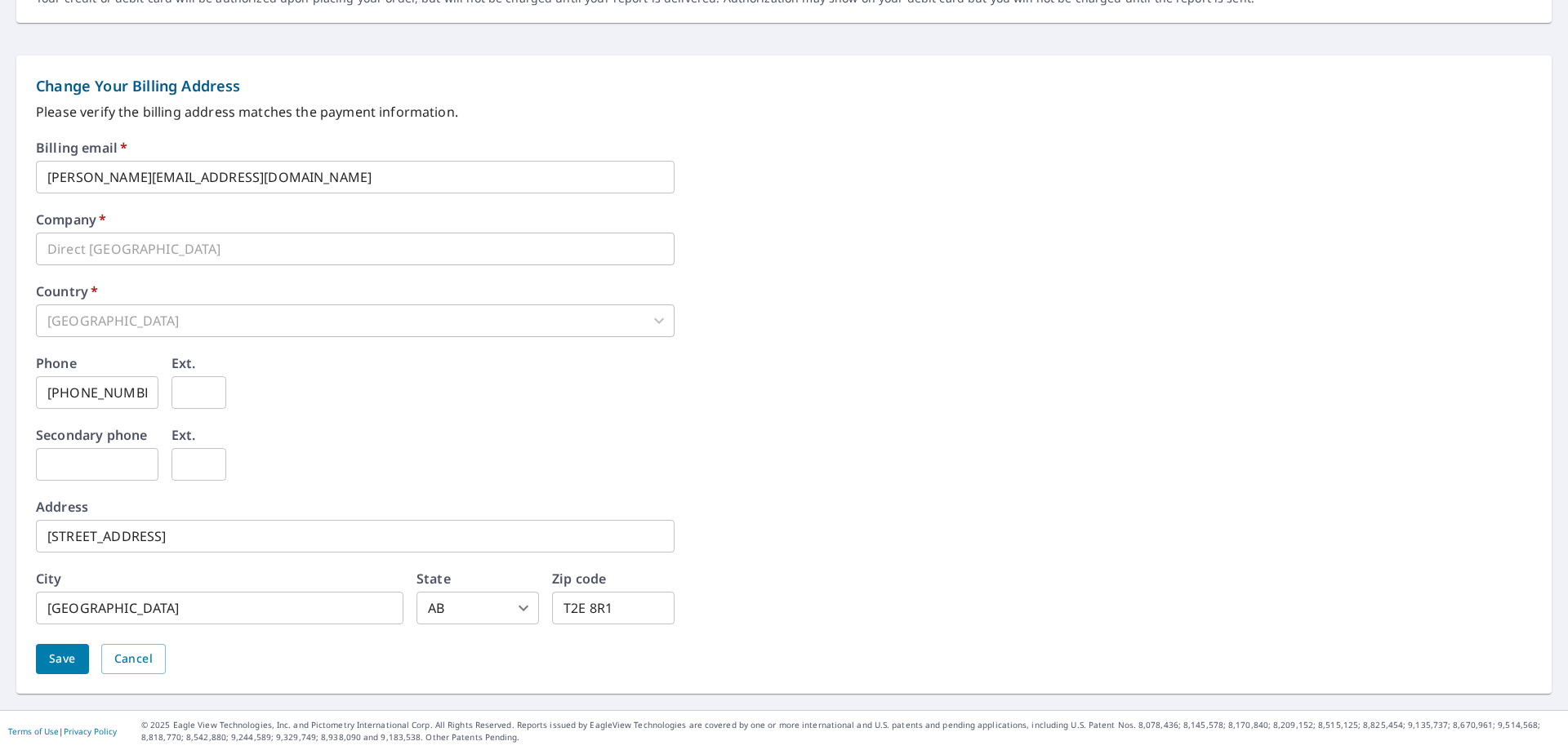
scroll to position [620, 0]
